Goal: Go to known website: Go to known website

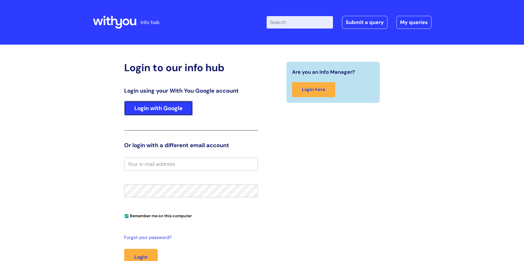
click at [165, 114] on link "Login with Google" at bounding box center [158, 108] width 69 height 15
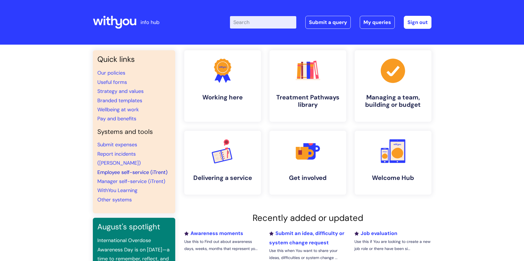
click at [114, 169] on link "Employee self-service (iTrent)" at bounding box center [132, 172] width 70 height 7
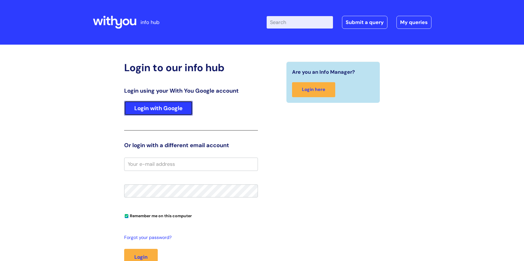
click at [166, 112] on link "Login with Google" at bounding box center [158, 108] width 69 height 15
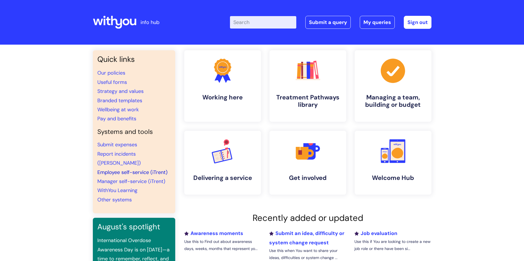
click at [113, 169] on link "Employee self-service (iTrent)" at bounding box center [132, 172] width 70 height 7
